Goal: Transaction & Acquisition: Purchase product/service

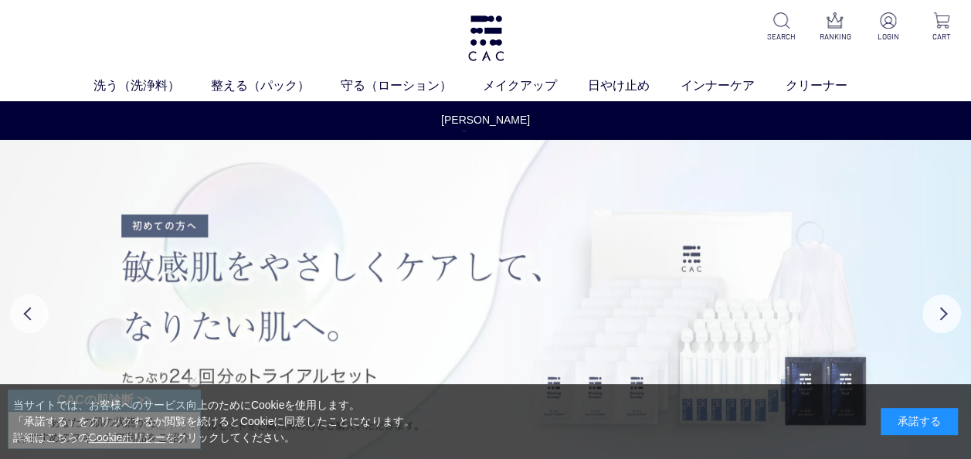
click at [22, 190] on img at bounding box center [485, 313] width 971 height 347
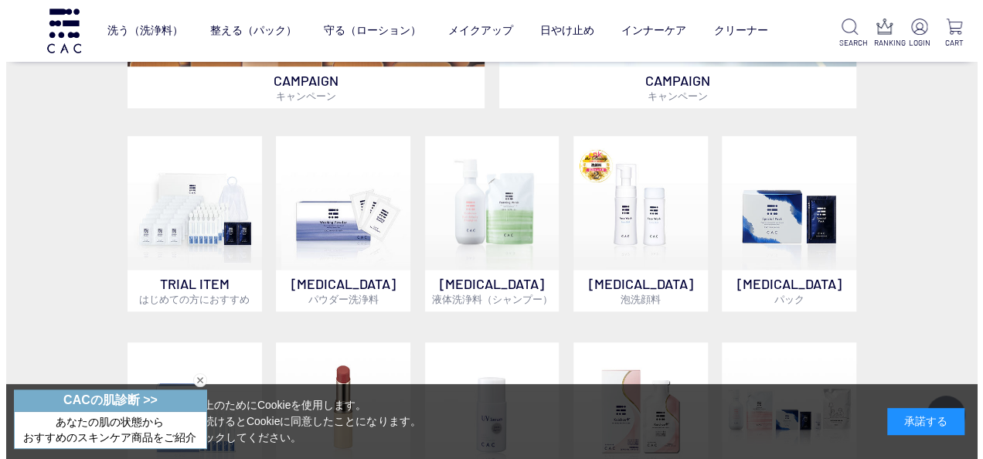
scroll to position [556, 0]
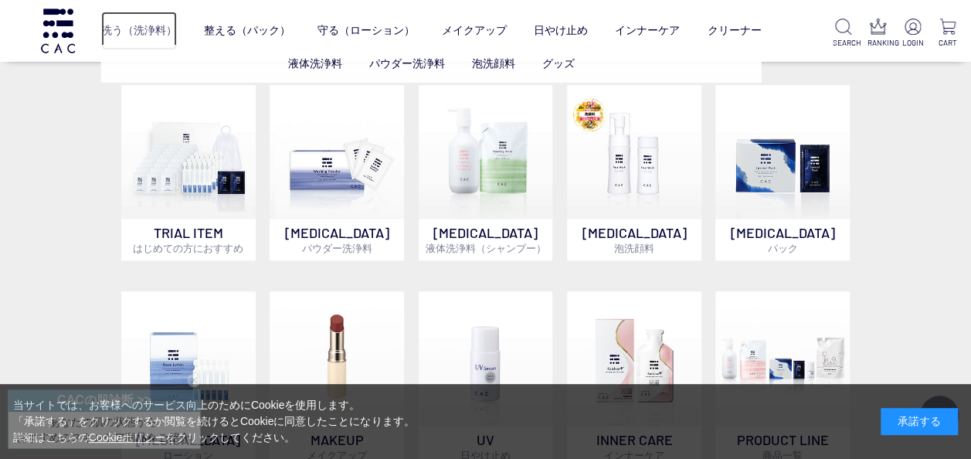
click at [133, 32] on link "洗う（洗浄料）" at bounding box center [139, 31] width 76 height 39
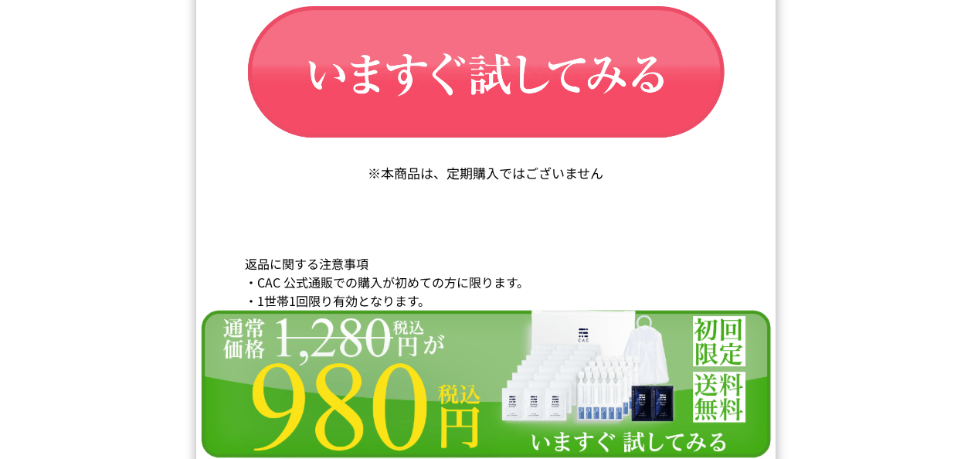
scroll to position [26320, 0]
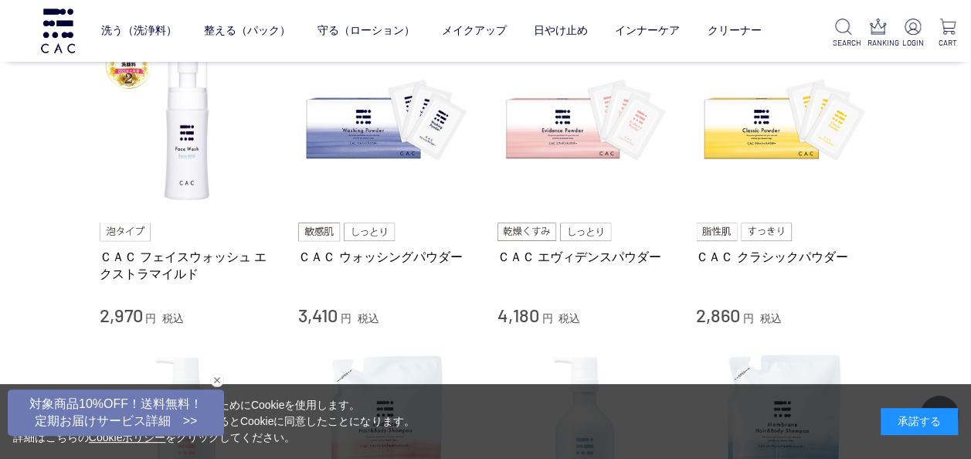
scroll to position [340, 0]
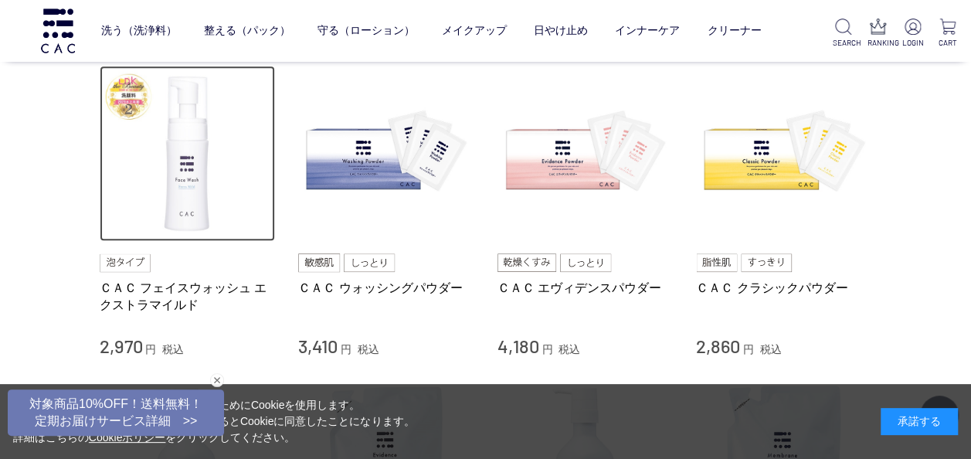
click at [191, 200] on img at bounding box center [188, 154] width 176 height 176
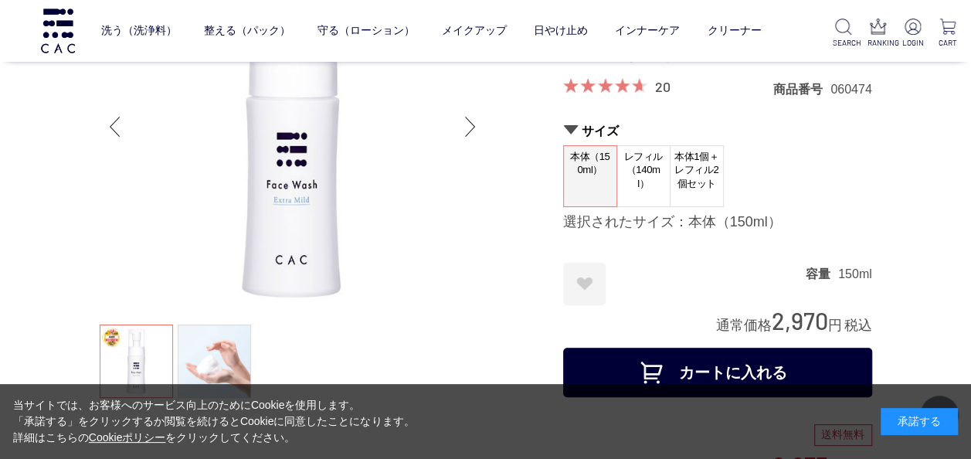
scroll to position [93, 0]
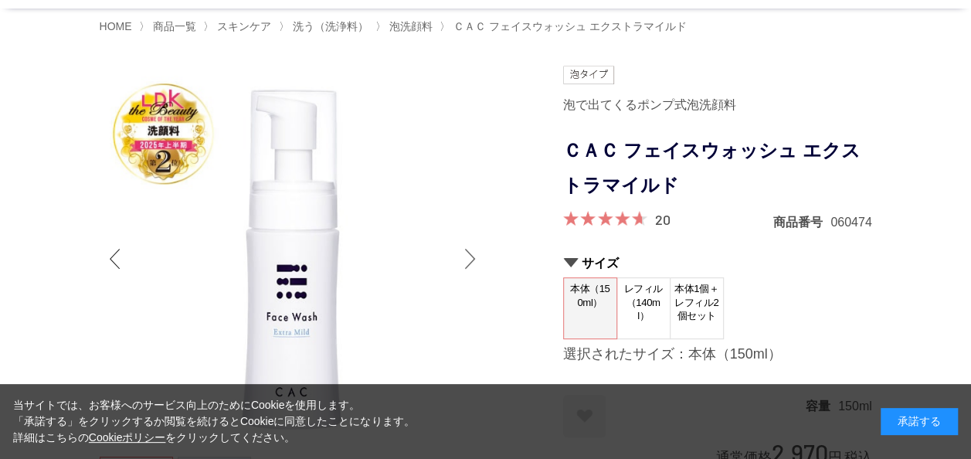
click at [478, 258] on div "Next slide" at bounding box center [470, 259] width 31 height 62
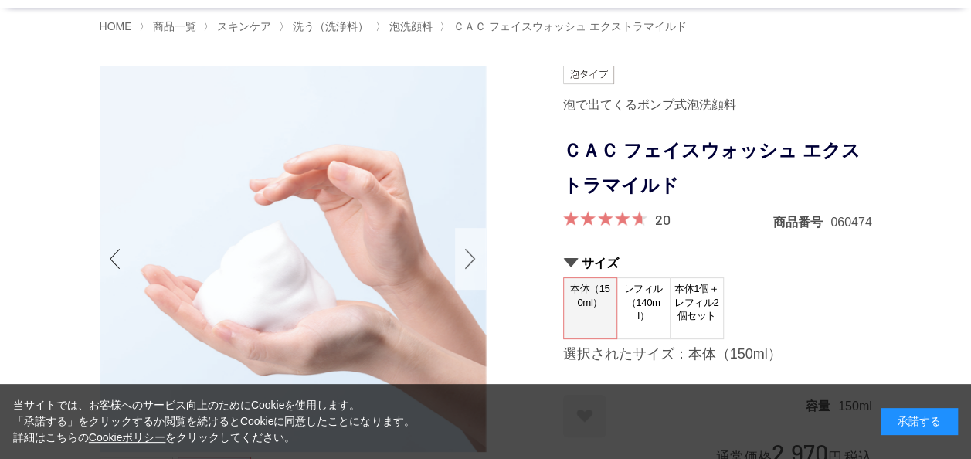
click at [473, 256] on div "Next slide" at bounding box center [470, 259] width 31 height 62
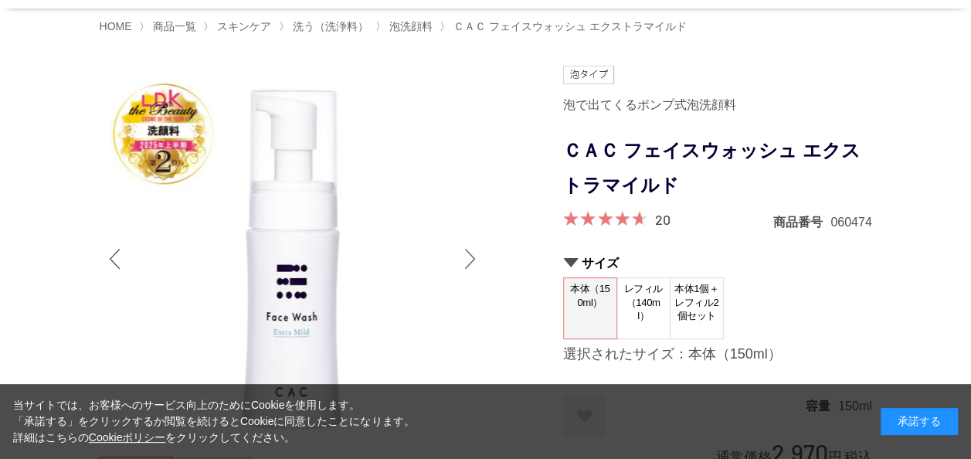
click at [471, 258] on div "Next slide" at bounding box center [470, 259] width 31 height 62
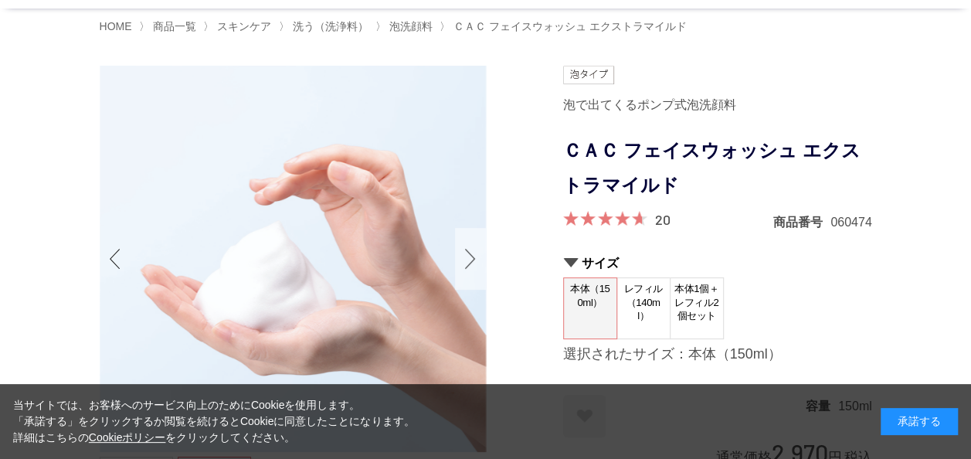
click at [471, 258] on div "Next slide" at bounding box center [470, 259] width 31 height 62
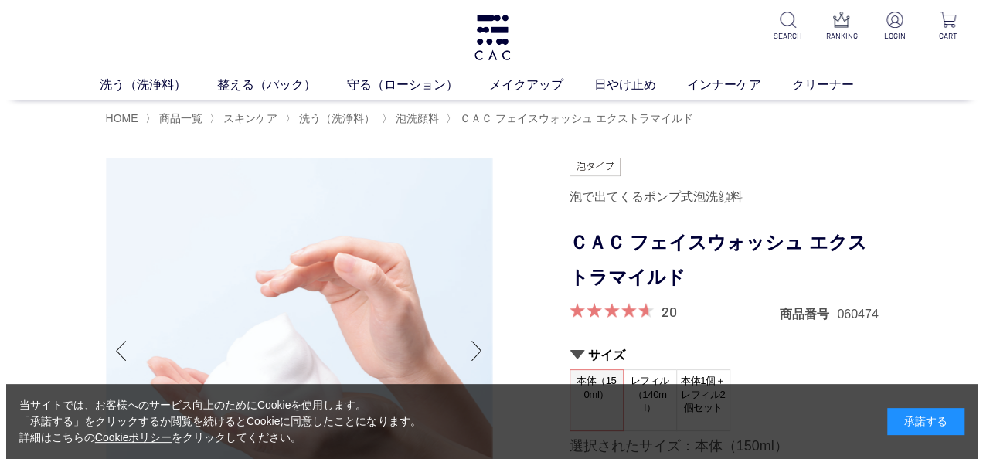
scroll to position [0, 0]
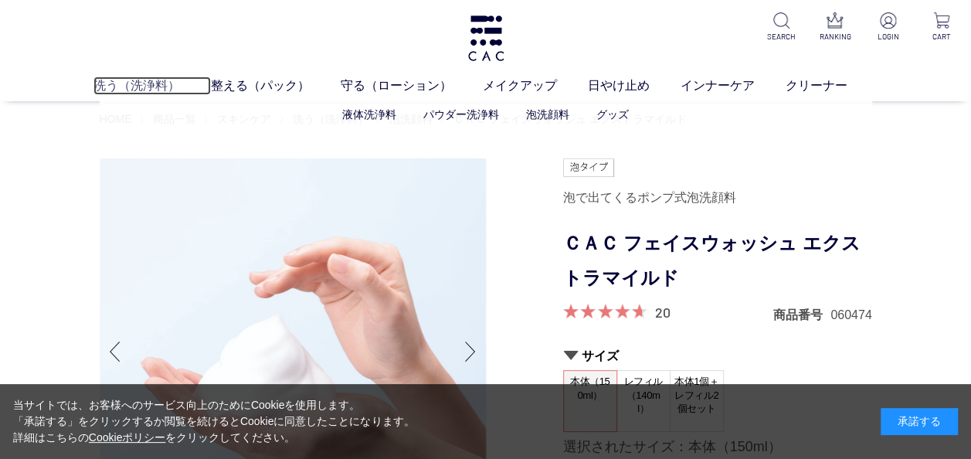
click at [123, 85] on link "洗う（洗浄料）" at bounding box center [152, 86] width 117 height 19
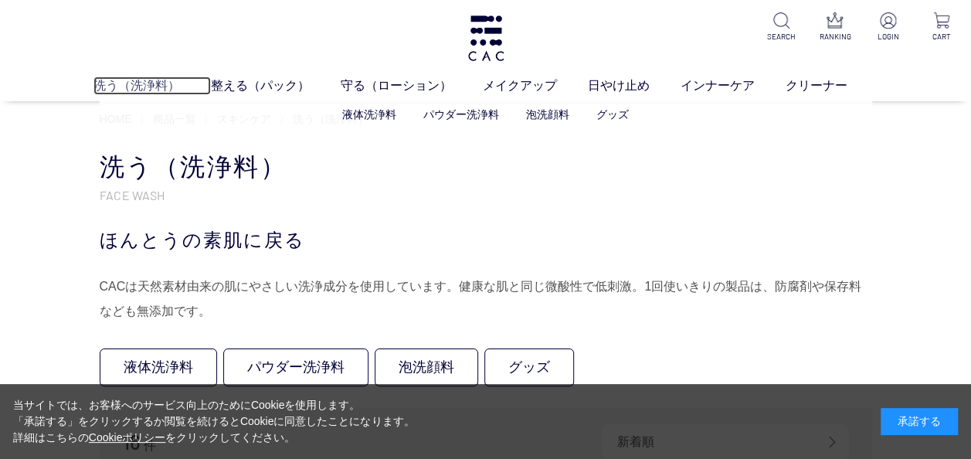
click at [139, 83] on link "洗う（洗浄料）" at bounding box center [152, 86] width 117 height 19
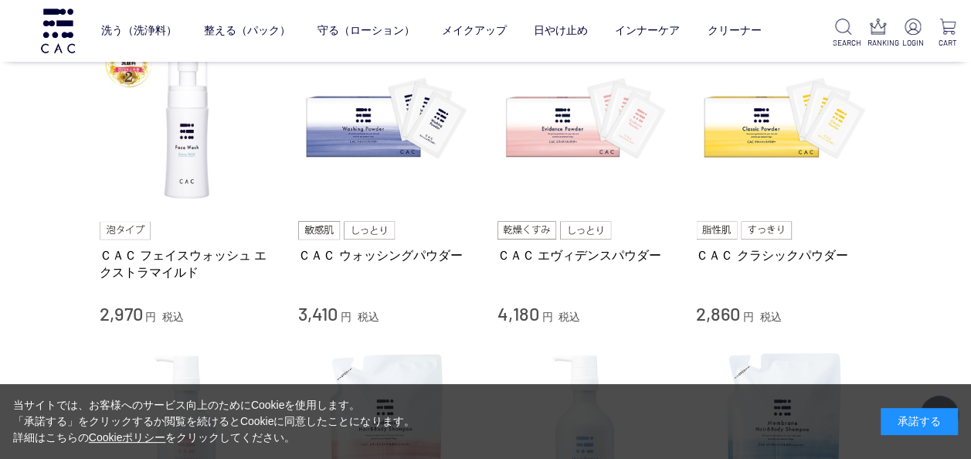
scroll to position [371, 0]
